Goal: Find contact information: Find contact information

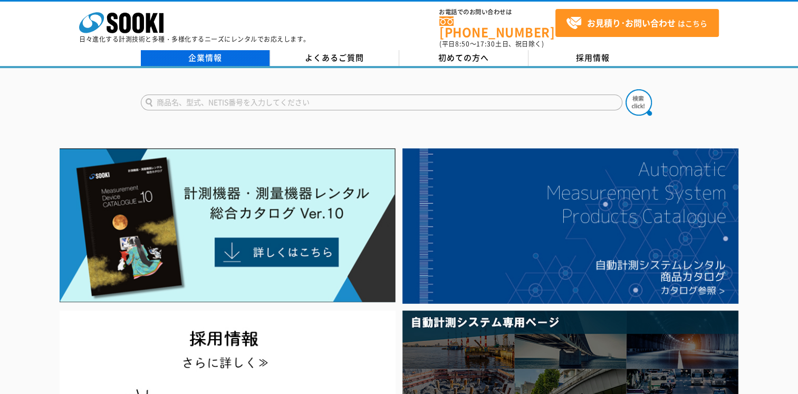
click at [218, 57] on link "企業情報" at bounding box center [205, 58] width 129 height 16
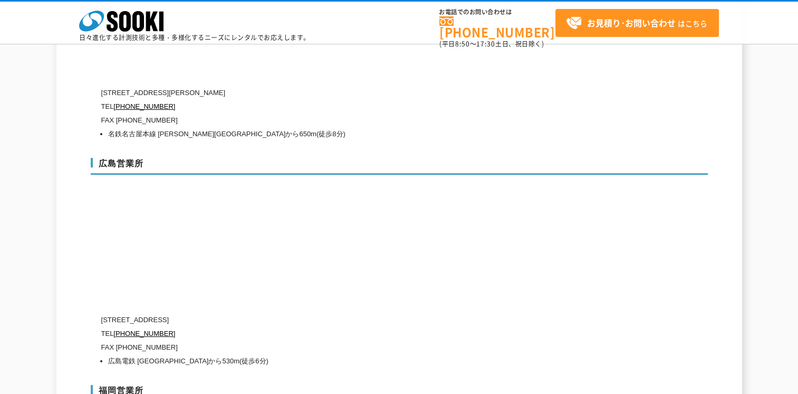
scroll to position [3694, 0]
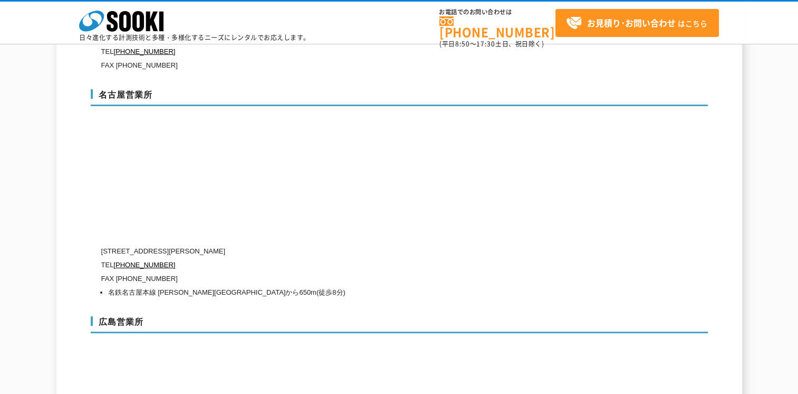
drag, startPoint x: 314, startPoint y: 225, endPoint x: 109, endPoint y: 228, distance: 204.8
click at [109, 244] on p "[STREET_ADDRESS][PERSON_NAME]" at bounding box center [354, 251] width 507 height 14
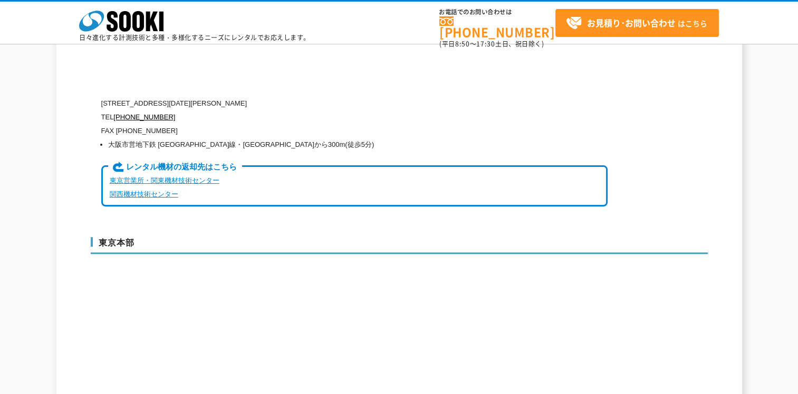
scroll to position [2691, 0]
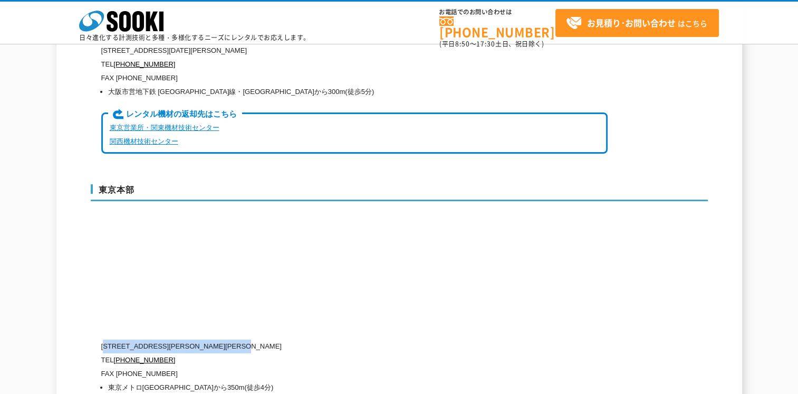
drag, startPoint x: 291, startPoint y: 321, endPoint x: 110, endPoint y: 321, distance: 181.5
click at [110, 339] on p "[STREET_ADDRESS][PERSON_NAME][PERSON_NAME]" at bounding box center [354, 346] width 507 height 14
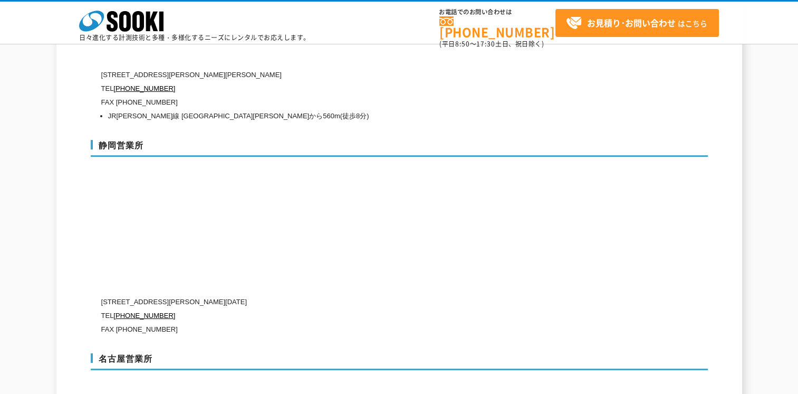
scroll to position [3588, 0]
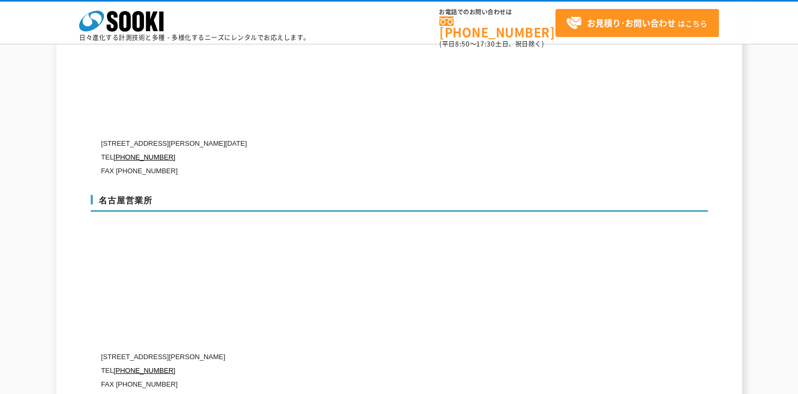
drag, startPoint x: 325, startPoint y: 332, endPoint x: 109, endPoint y: 331, distance: 215.8
click at [109, 350] on p "[STREET_ADDRESS][PERSON_NAME]" at bounding box center [354, 357] width 507 height 14
drag, startPoint x: 109, startPoint y: 331, endPoint x: 128, endPoint y: 329, distance: 19.7
copy p "451-0052 [STREET_ADDRESS]"
drag, startPoint x: 170, startPoint y: 347, endPoint x: 128, endPoint y: 344, distance: 42.9
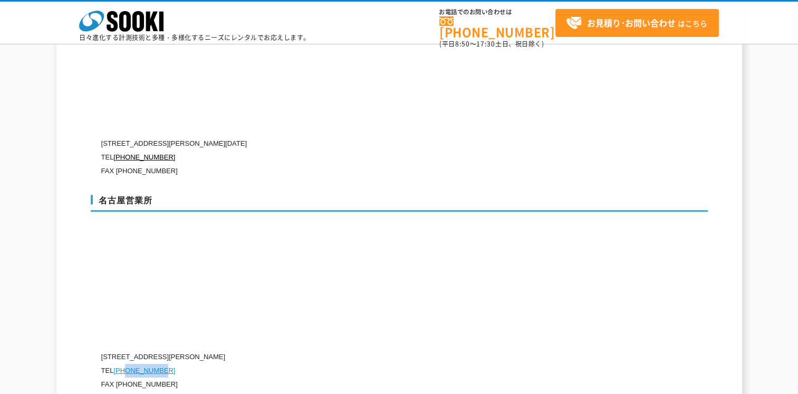
click at [128, 364] on p "TEL [PHONE_NUMBER]" at bounding box center [354, 371] width 507 height 14
drag, startPoint x: 128, startPoint y: 344, endPoint x: 208, endPoint y: 360, distance: 82.3
click at [208, 377] on p "FAX [PHONE_NUMBER]" at bounding box center [354, 384] width 507 height 14
